Goal: Transaction & Acquisition: Purchase product/service

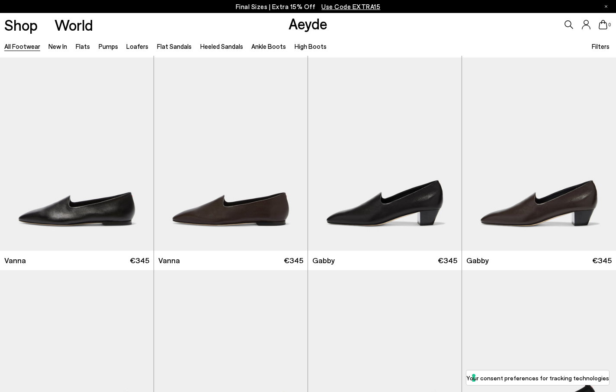
scroll to position [1699, 0]
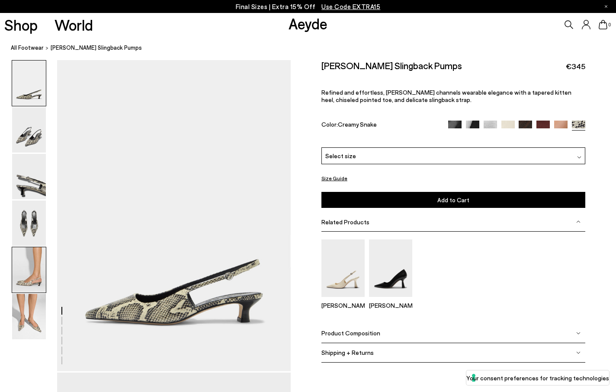
click at [33, 271] on img at bounding box center [29, 269] width 34 height 45
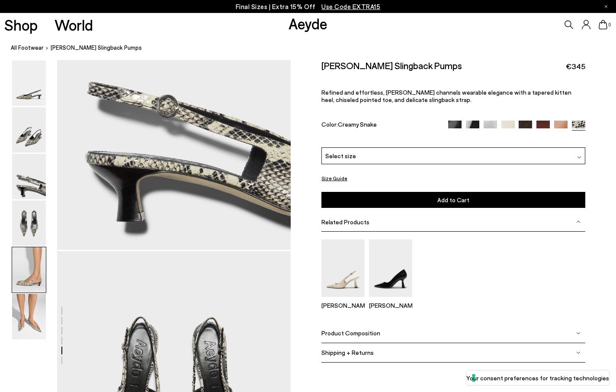
scroll to position [1250, 0]
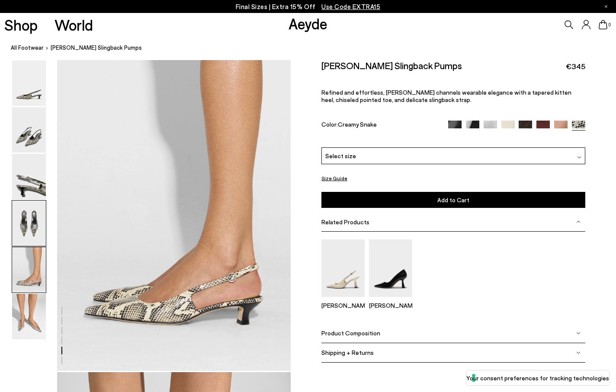
click at [35, 228] on img at bounding box center [29, 223] width 34 height 45
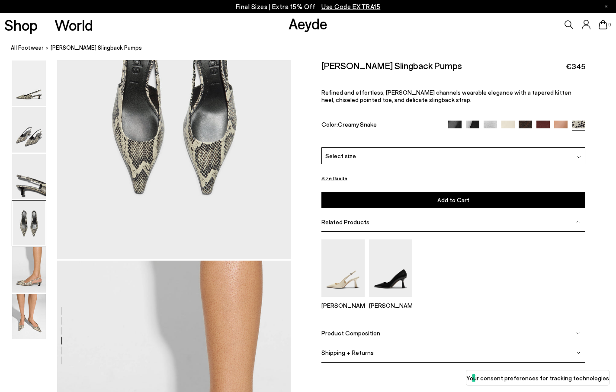
scroll to position [938, 0]
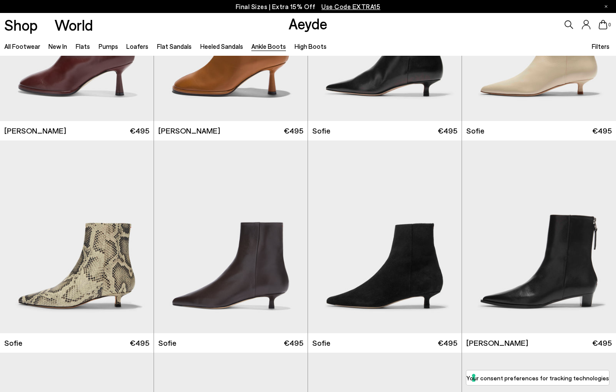
scroll to position [767, 0]
